Goal: Consume media (video, audio)

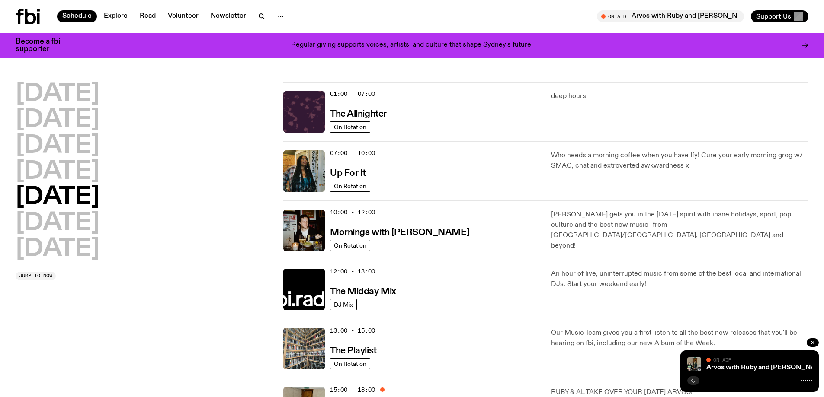
click at [58, 202] on h2 "[DATE]" at bounding box center [58, 198] width 84 height 24
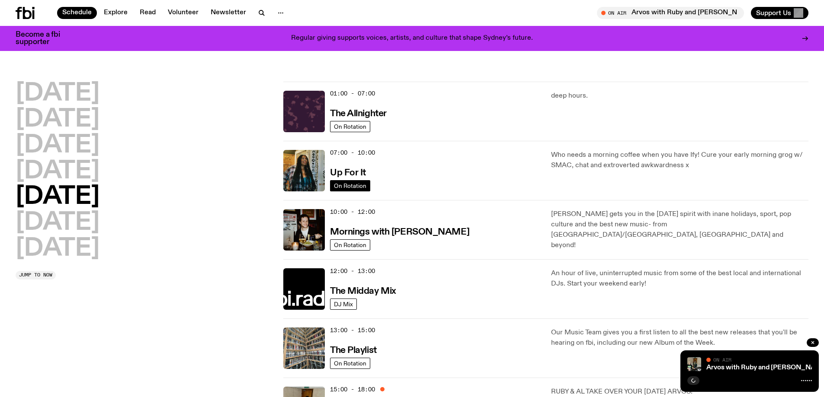
scroll to position [168, 0]
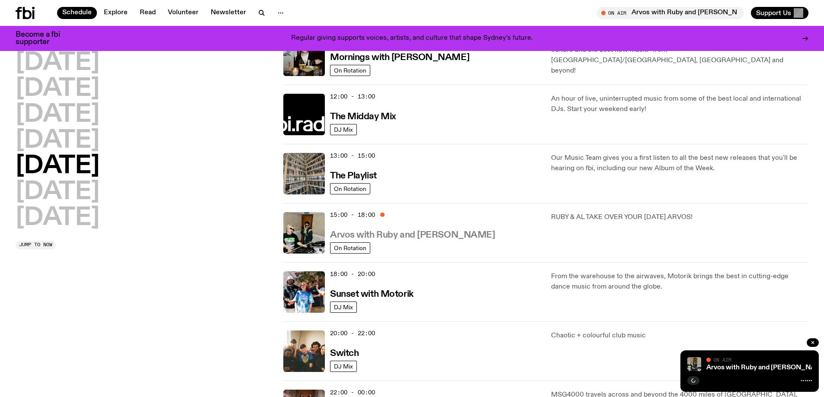
click at [370, 236] on h3 "Arvos with Ruby and [PERSON_NAME]" at bounding box center [412, 235] width 165 height 9
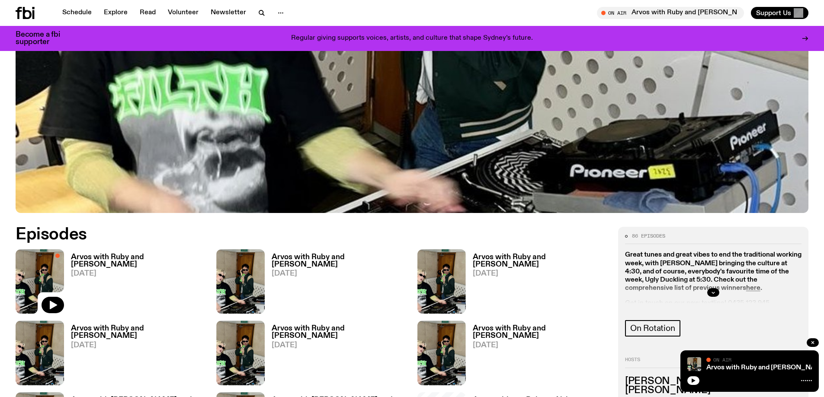
scroll to position [384, 0]
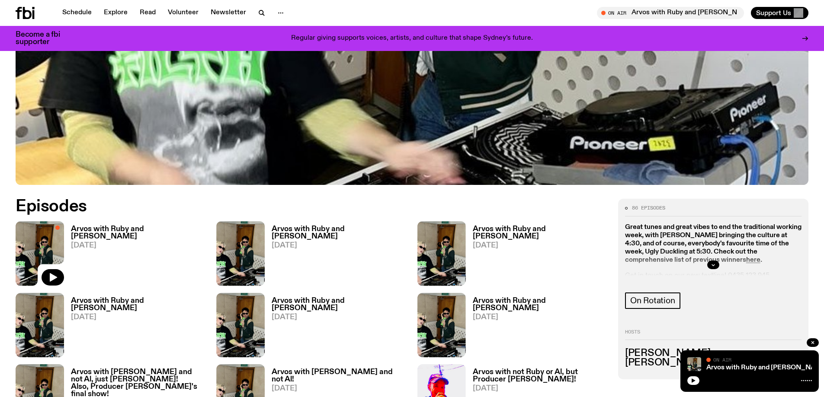
click at [83, 227] on h3 "Arvos with Ruby and [PERSON_NAME]" at bounding box center [138, 233] width 135 height 15
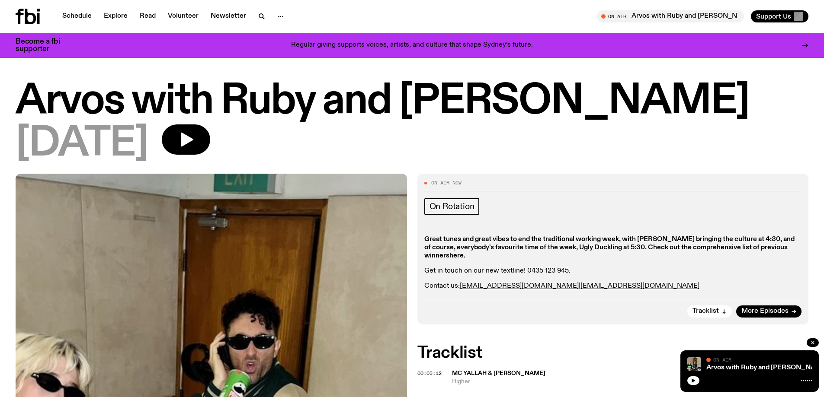
click at [455, 256] on strong "here" at bounding box center [456, 256] width 14 height 7
